Goal: Book appointment/travel/reservation

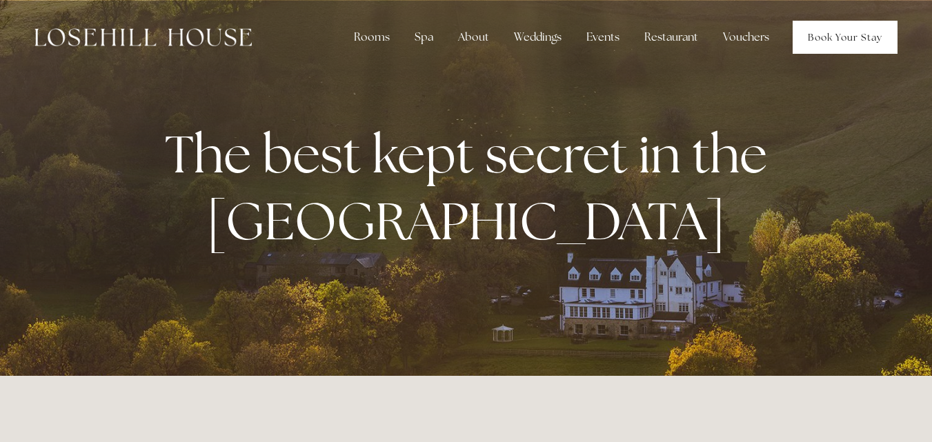
click at [835, 36] on link "Book Your Stay" at bounding box center [844, 37] width 105 height 33
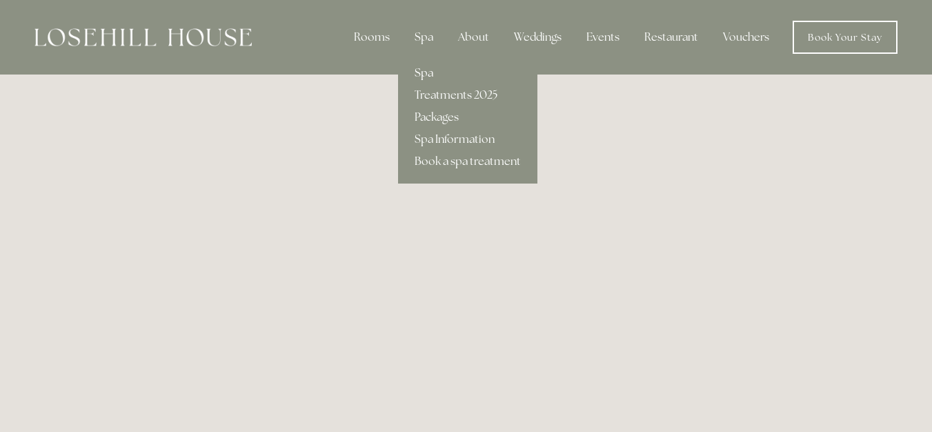
click at [425, 67] on link "Spa" at bounding box center [467, 73] width 139 height 22
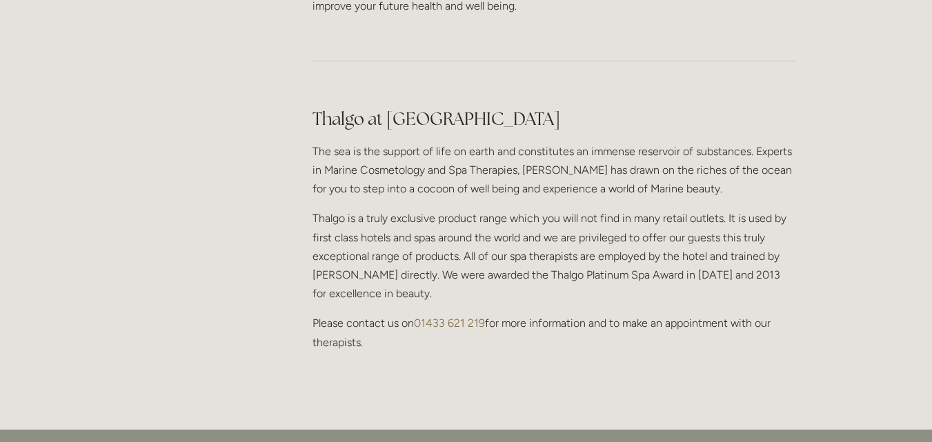
scroll to position [1228, 0]
